Goal: Download file/media

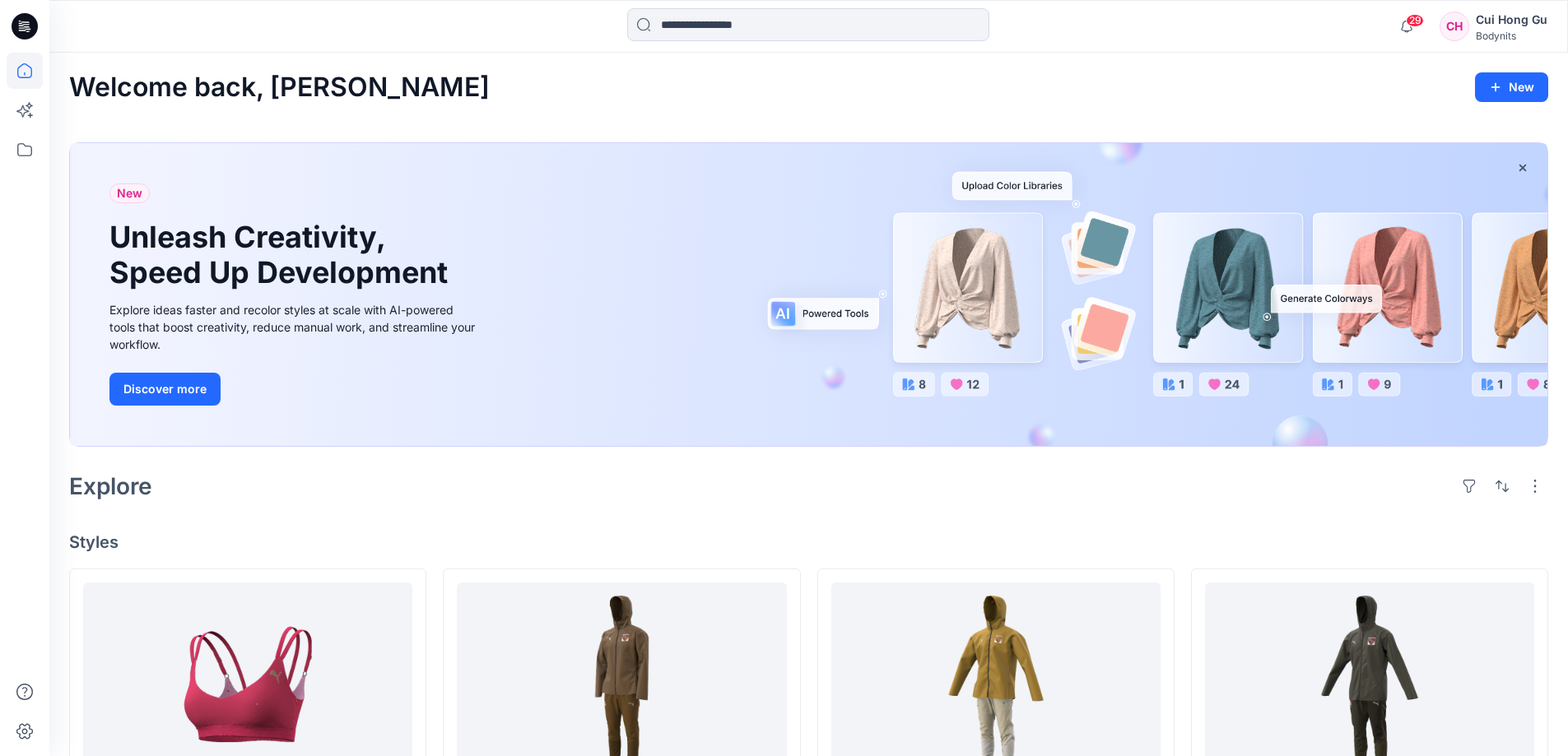
scroll to position [329, 0]
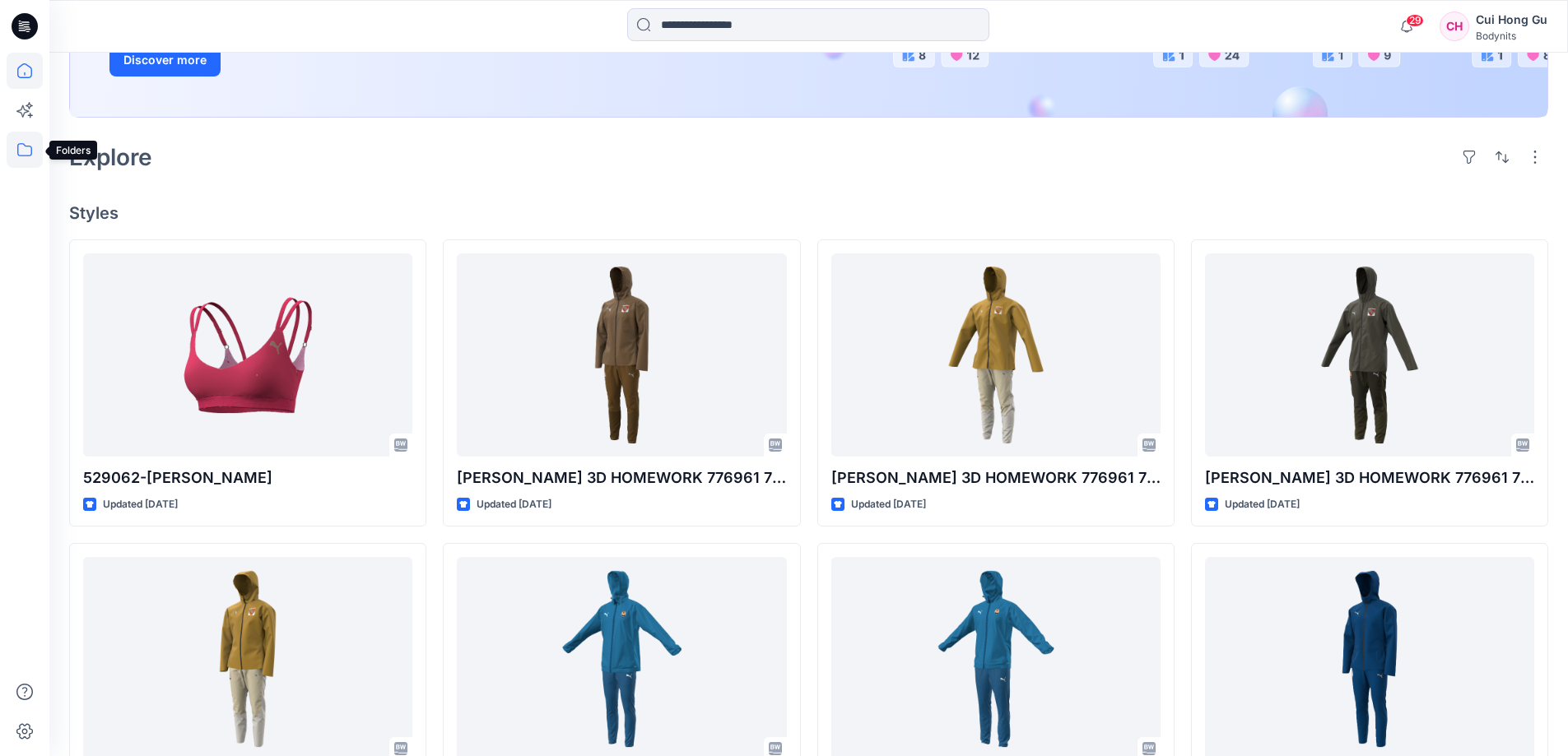
click at [35, 159] on icon at bounding box center [25, 150] width 37 height 37
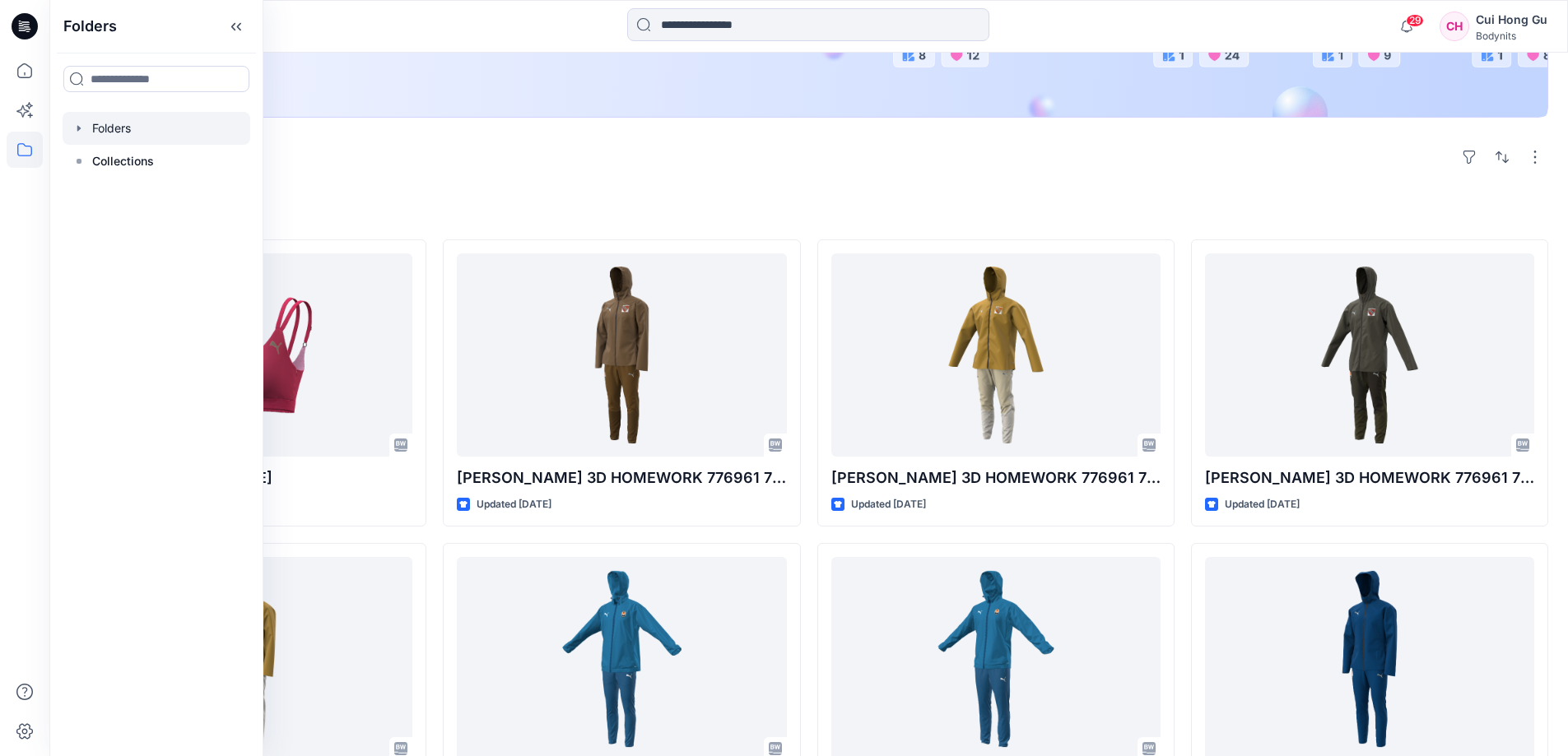
click at [142, 133] on div at bounding box center [156, 128] width 188 height 33
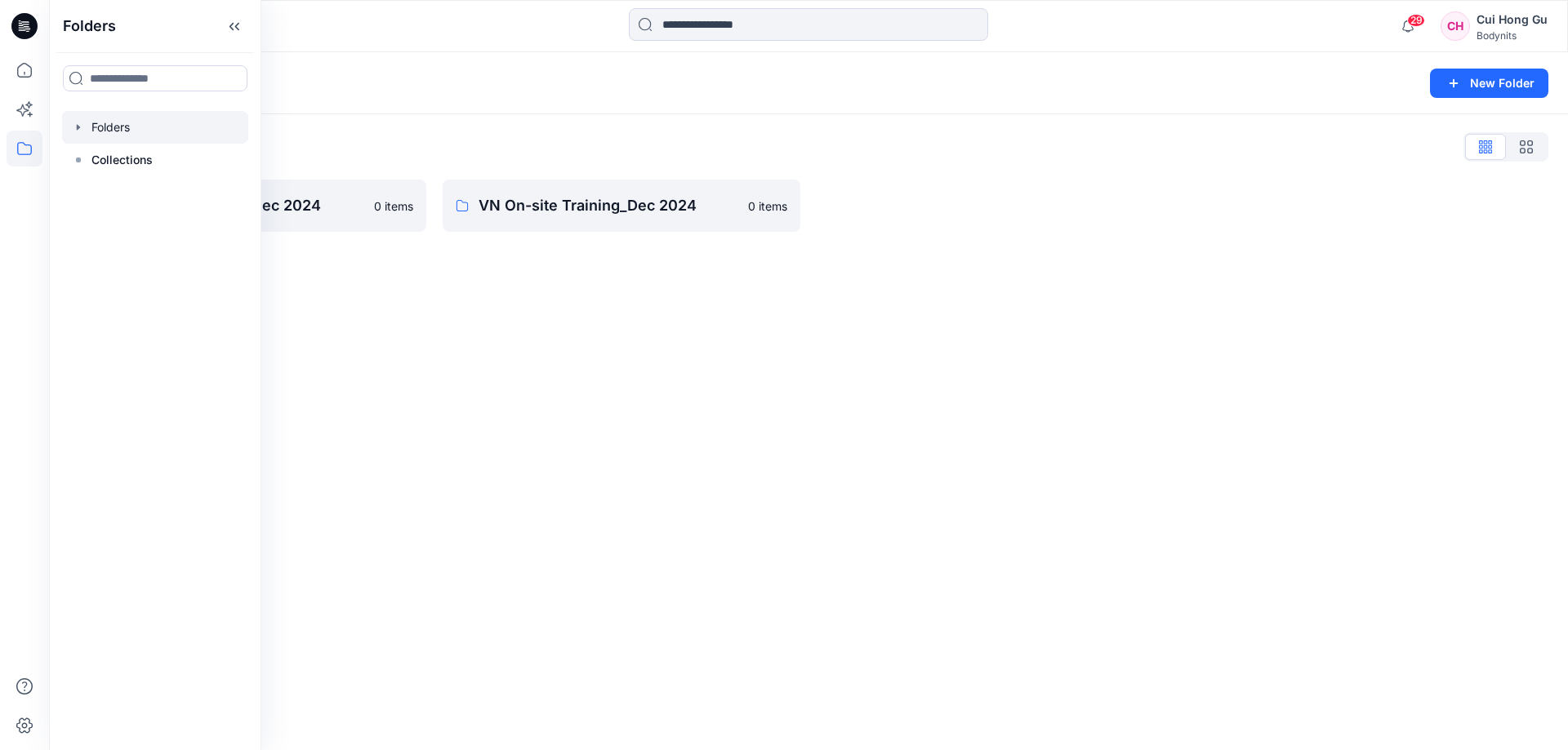
click at [702, 448] on div "Folders New Folder Folders List SG On-site Training_Dec 2024 0 items VN On-site…" at bounding box center [808, 402] width 1519 height 698
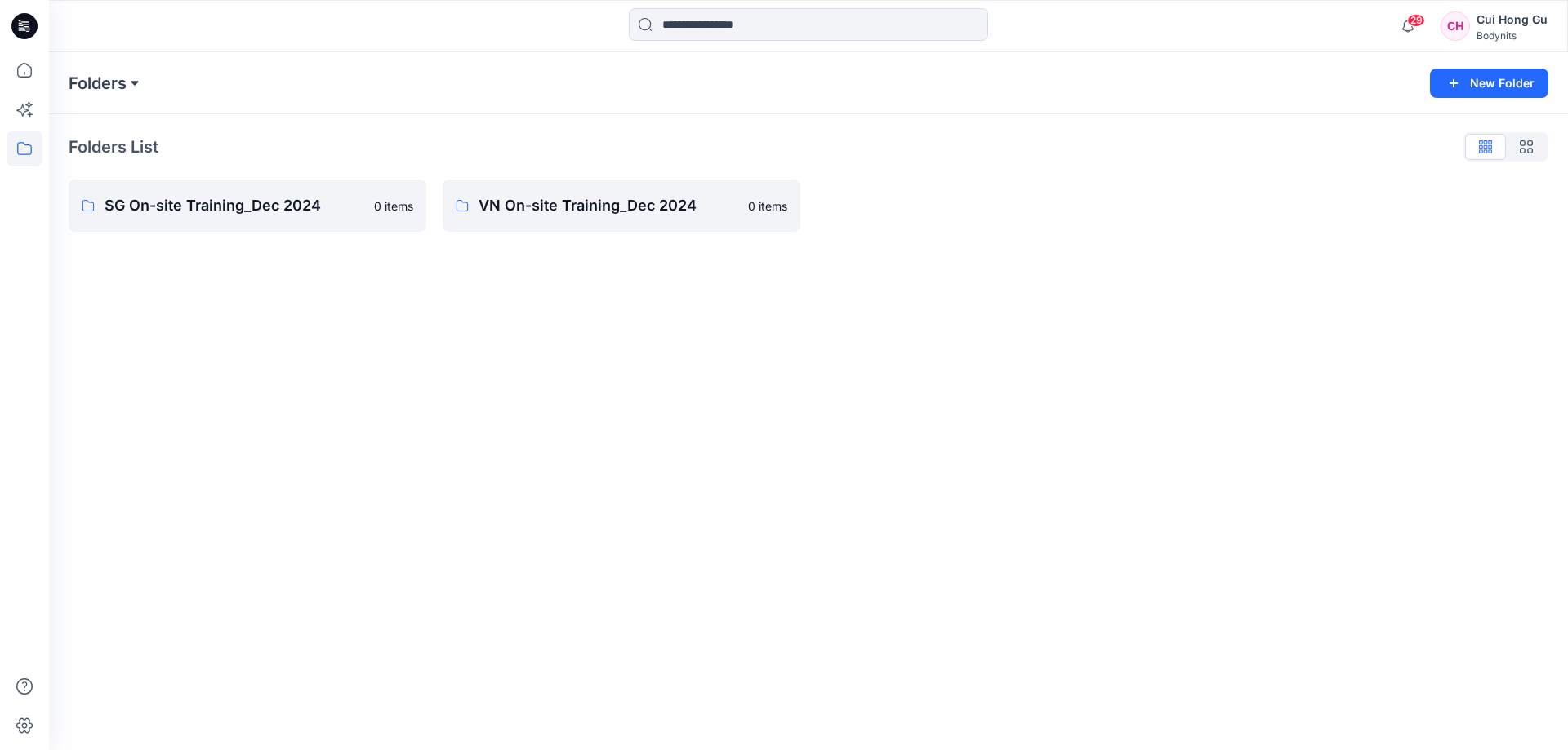
click at [134, 80] on button at bounding box center [135, 83] width 16 height 23
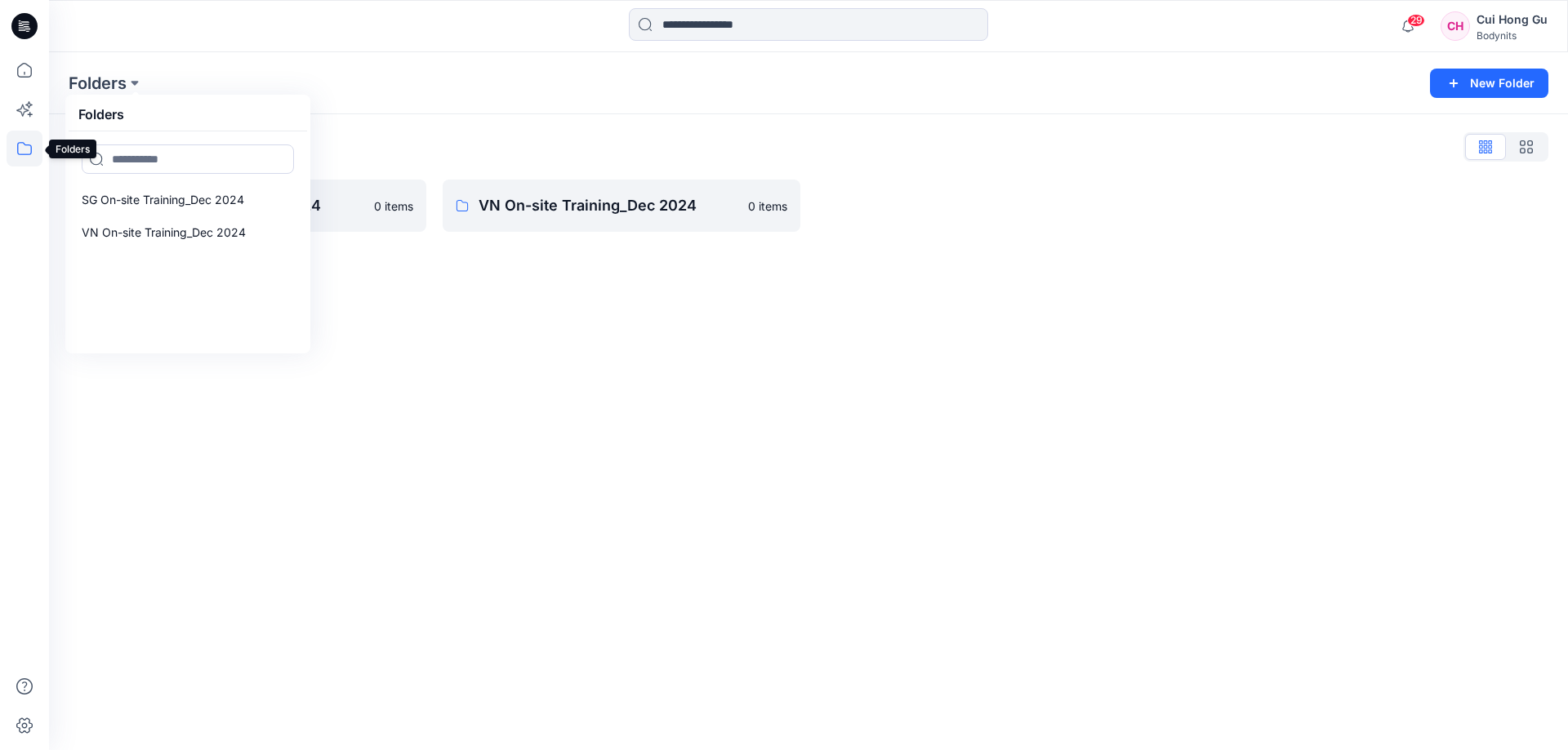
click at [24, 155] on icon at bounding box center [24, 149] width 14 height 13
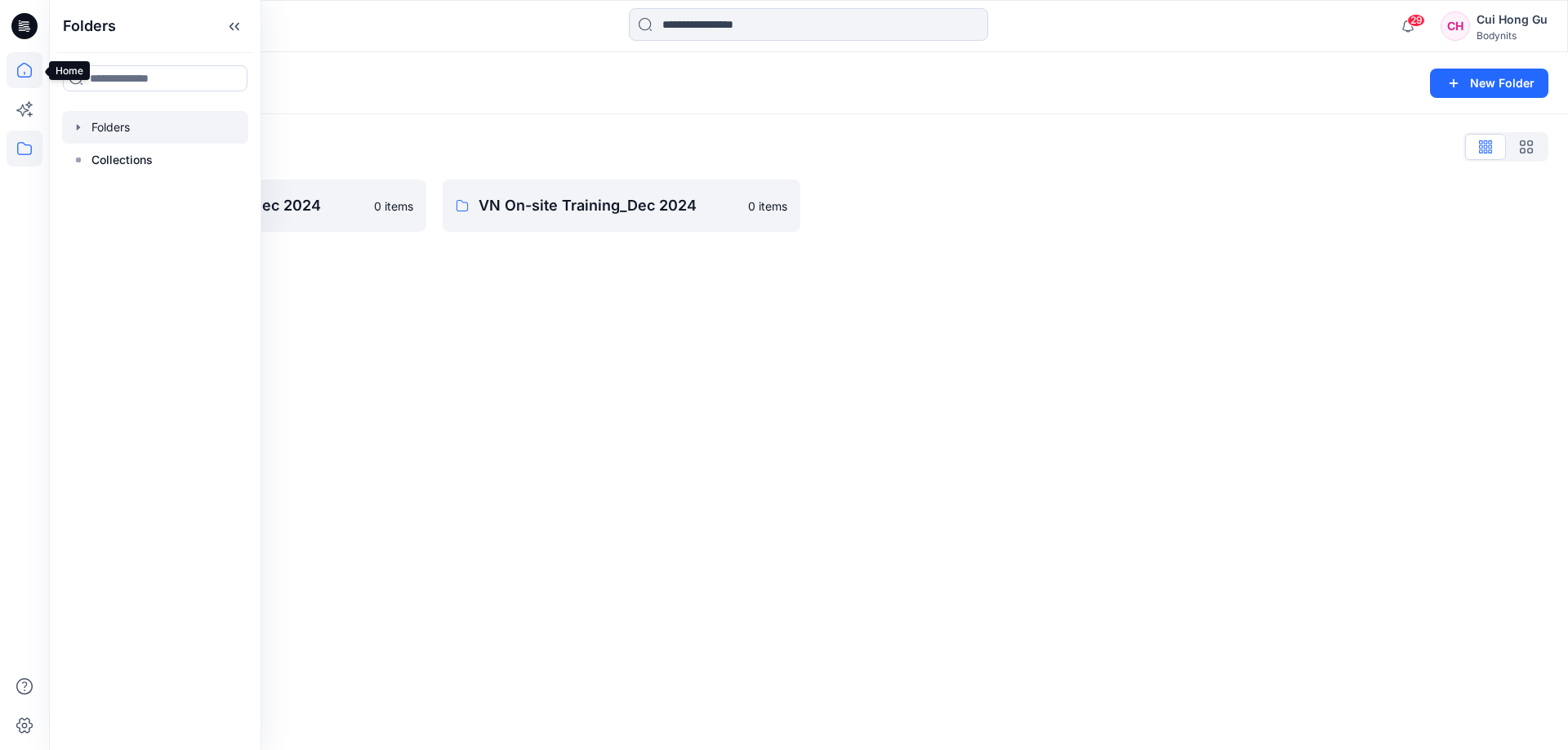
click at [24, 65] on icon at bounding box center [25, 71] width 36 height 36
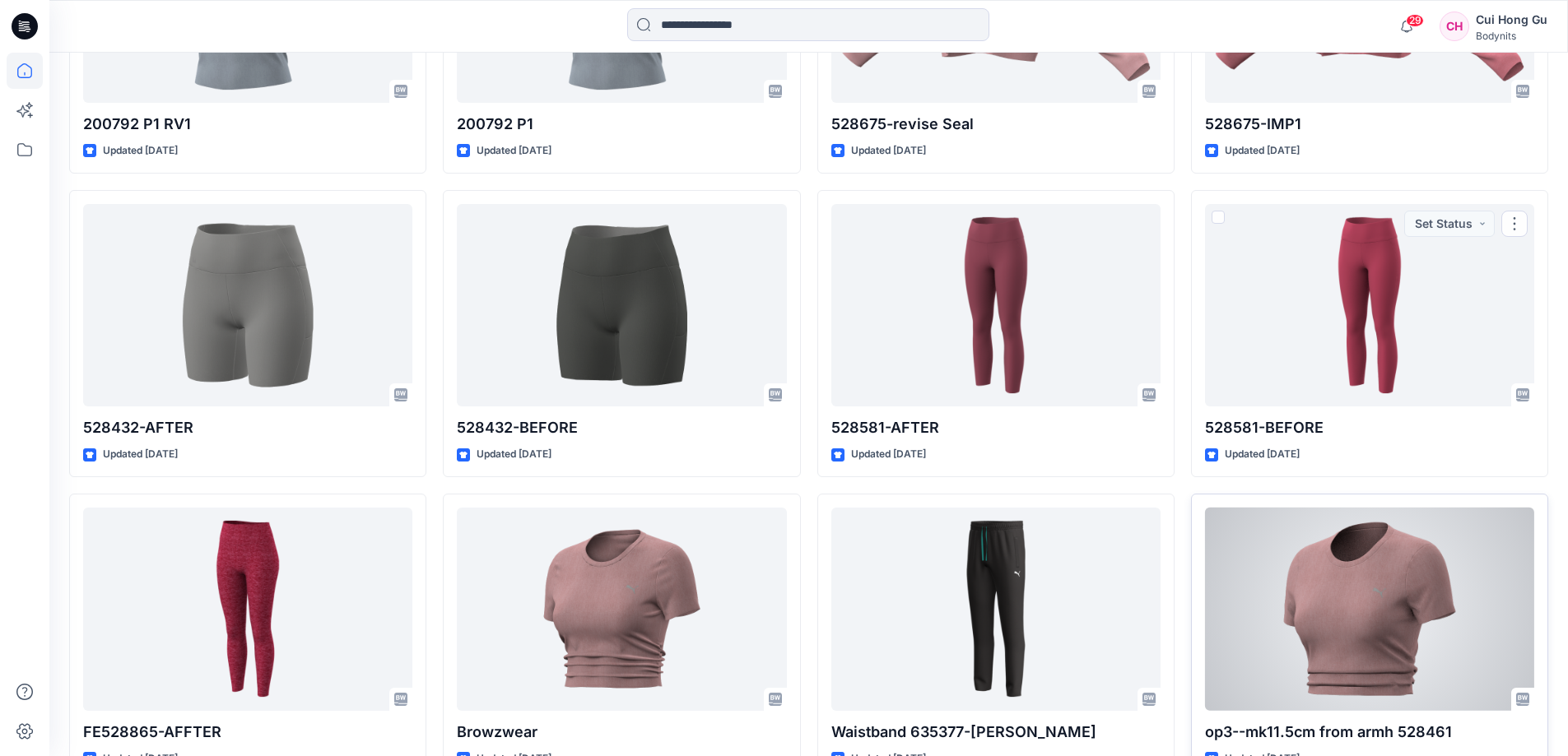
scroll to position [3015, 0]
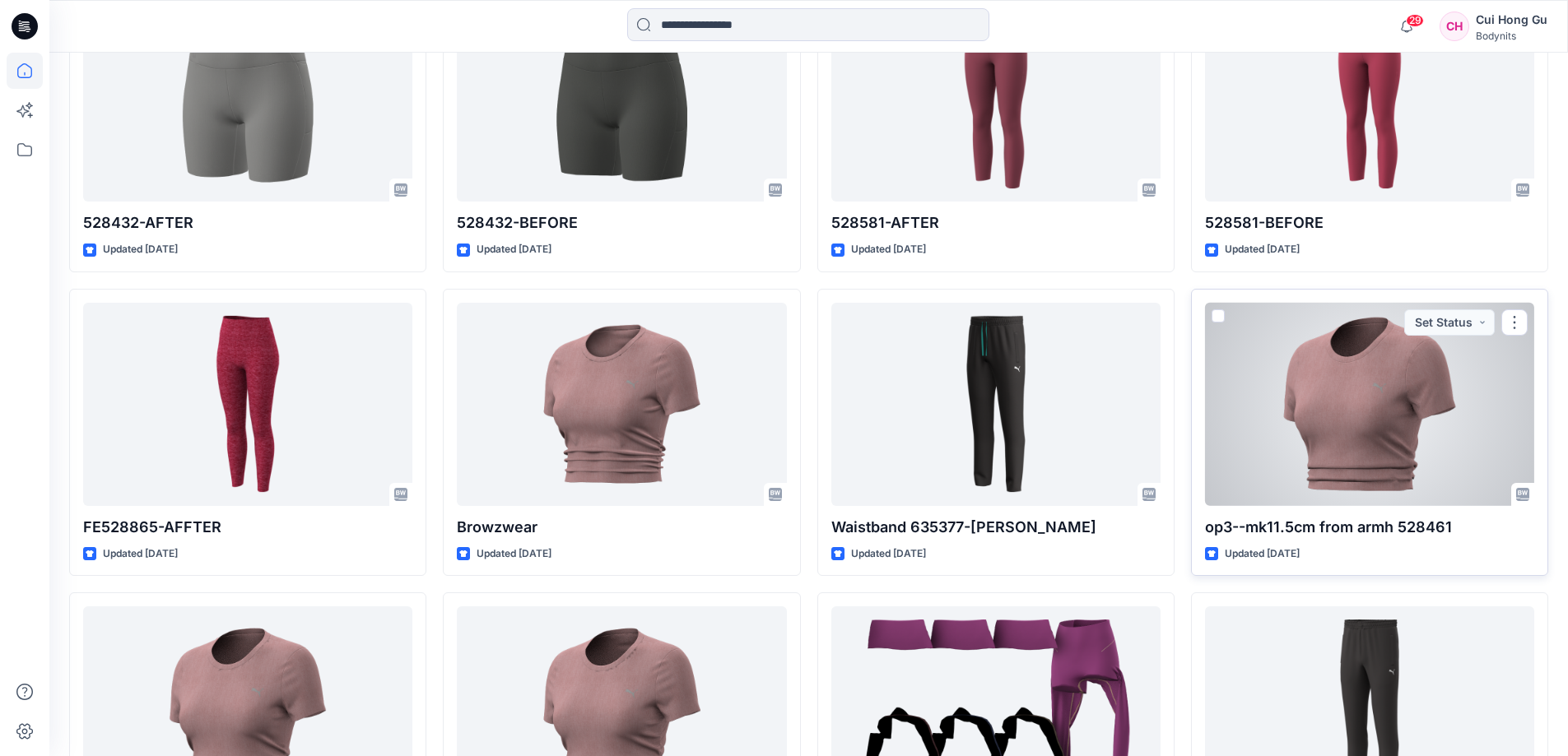
click at [1411, 425] on div at bounding box center [1370, 404] width 329 height 203
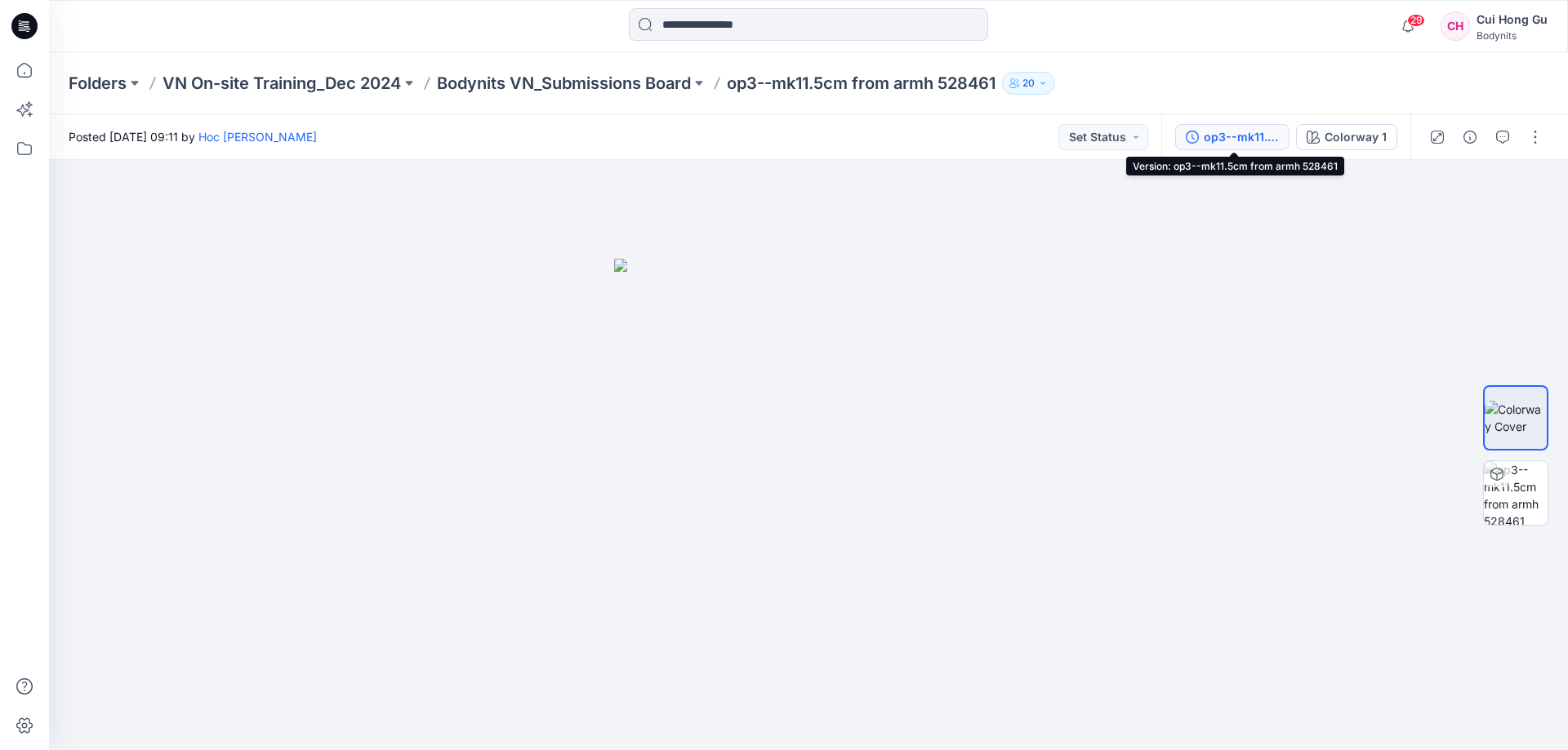
click at [1231, 135] on div "op3--mk11.5cm from armh 528461" at bounding box center [1241, 136] width 75 height 18
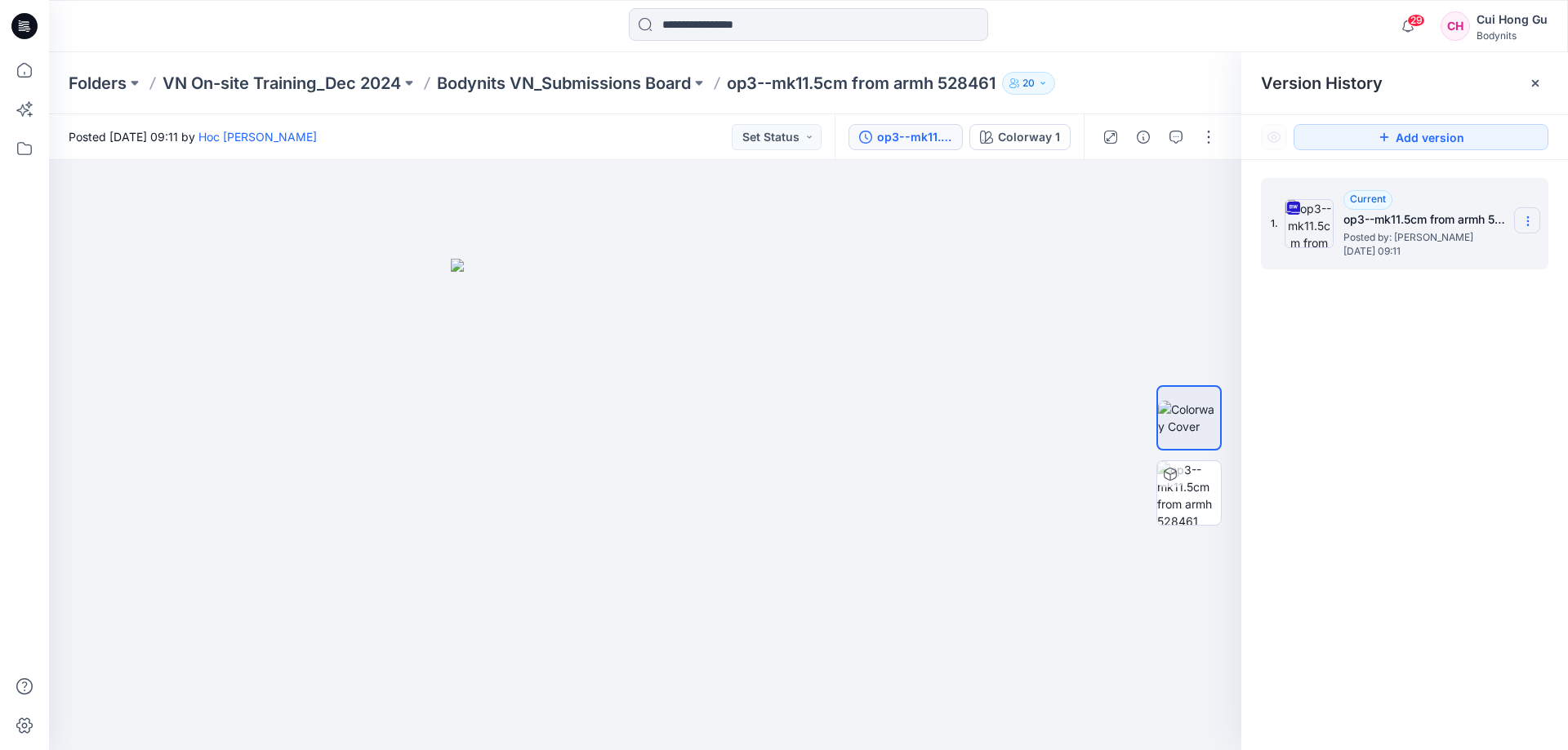
click at [1526, 218] on icon at bounding box center [1528, 221] width 13 height 13
click at [1470, 250] on span "Download Source BW File" at bounding box center [1446, 253] width 137 height 20
